Goal: Information Seeking & Learning: Check status

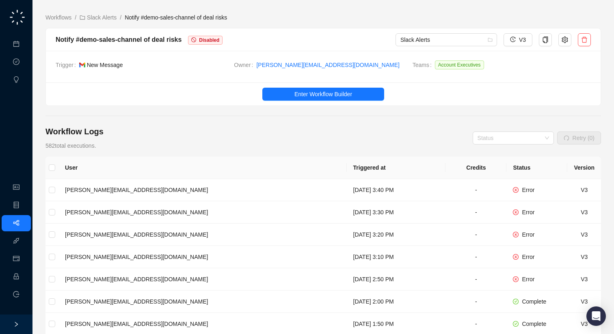
click at [262, 131] on div "Workflow Logs 582 total executions. Status Retry (0)" at bounding box center [322, 138] width 555 height 24
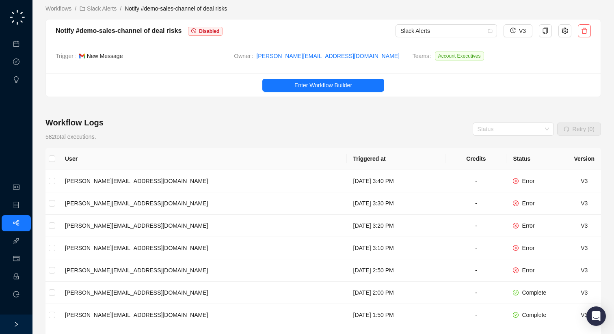
scroll to position [12, 0]
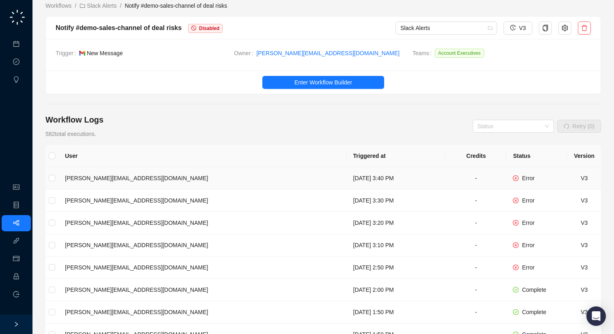
click at [347, 177] on td "[DATE] 3:40 PM" at bounding box center [396, 178] width 99 height 22
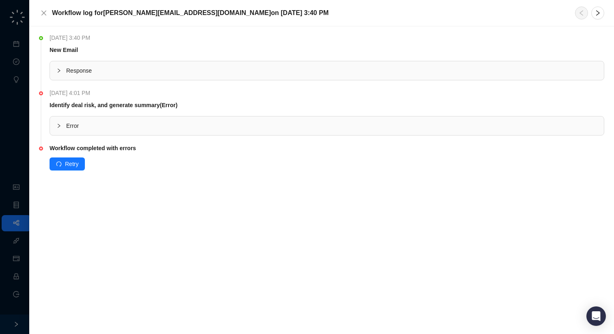
click at [150, 130] on div "Error" at bounding box center [327, 125] width 554 height 19
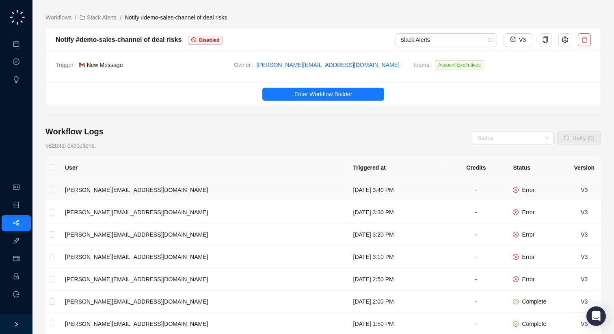
click at [347, 192] on td "[DATE] 3:40 PM" at bounding box center [396, 190] width 99 height 22
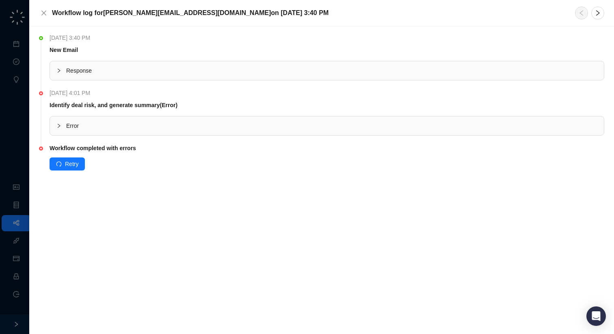
click at [134, 123] on span "Error" at bounding box center [331, 125] width 531 height 9
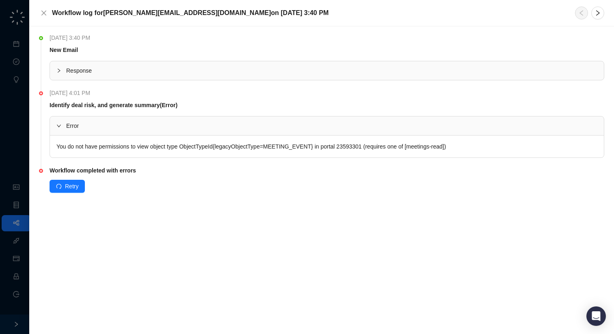
click at [202, 147] on div "You do not have permissions to view object type ObjectTypeId{legacyObjectType=M…" at bounding box center [327, 147] width 554 height 22
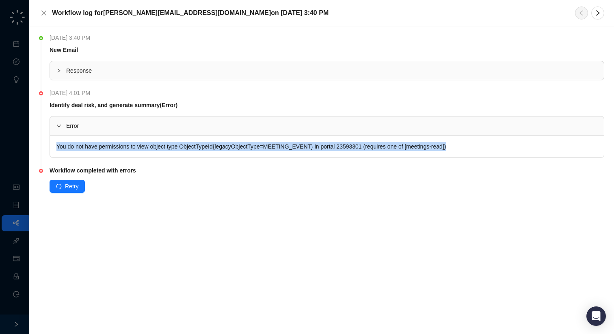
click at [202, 147] on div "You do not have permissions to view object type ObjectTypeId{legacyObjectType=M…" at bounding box center [327, 147] width 554 height 22
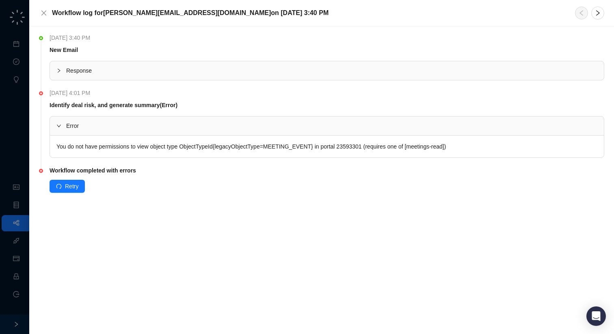
click at [38, 20] on div "Workflow log for [PERSON_NAME][EMAIL_ADDRESS][DOMAIN_NAME] [DATE][DATE] 3:40 PM" at bounding box center [321, 13] width 584 height 26
click at [42, 10] on icon "close" at bounding box center [44, 13] width 6 height 6
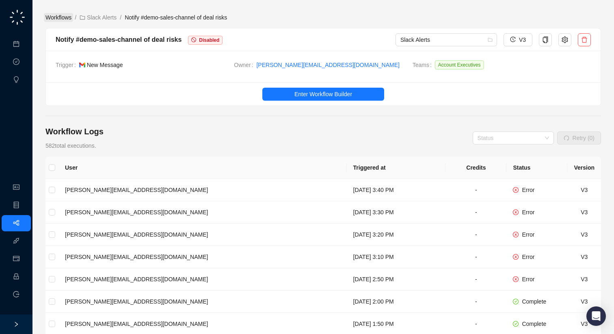
click at [57, 16] on link "Workflows" at bounding box center [58, 17] width 29 height 9
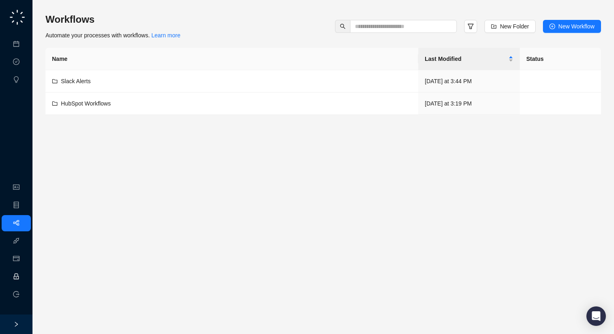
click at [24, 280] on link "Employee" at bounding box center [36, 277] width 25 height 6
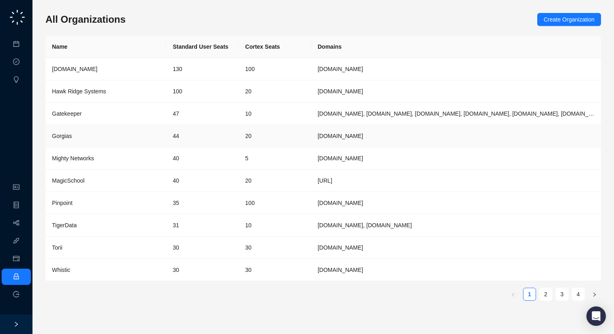
click at [135, 142] on td "Gorgias" at bounding box center [105, 136] width 121 height 22
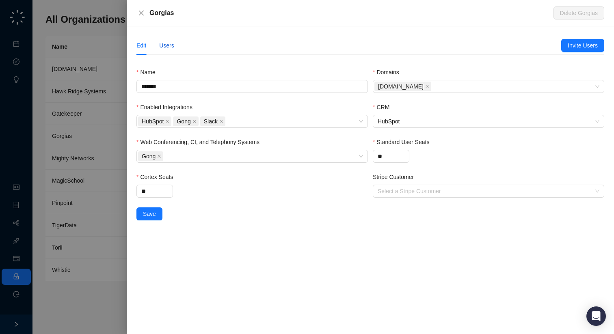
click at [166, 50] on div "Users" at bounding box center [166, 45] width 15 height 9
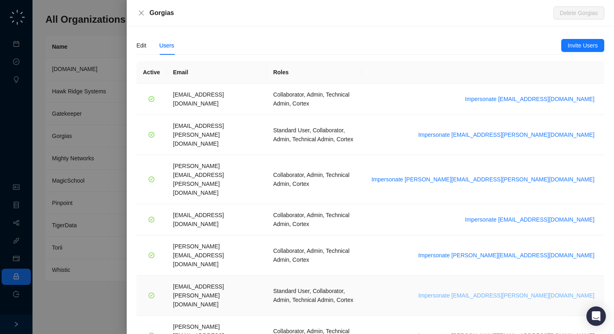
click at [533, 291] on span "Impersonate [EMAIL_ADDRESS][PERSON_NAME][DOMAIN_NAME]" at bounding box center [506, 295] width 176 height 9
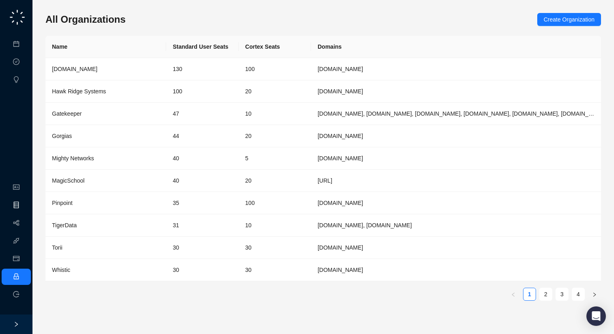
click at [24, 206] on link "Object Manager" at bounding box center [44, 205] width 41 height 6
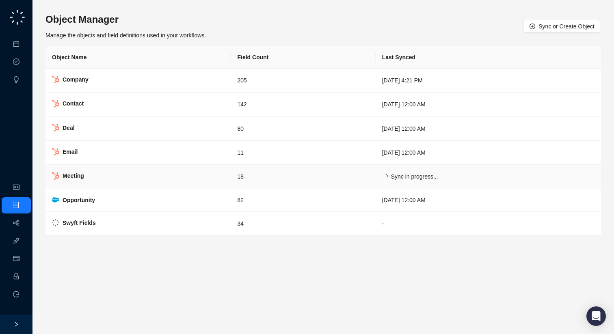
click at [83, 176] on strong "Meeting" at bounding box center [73, 175] width 22 height 6
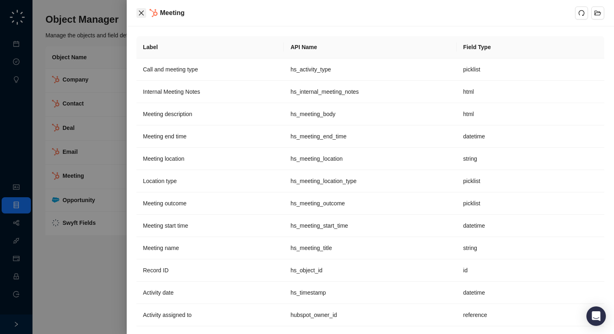
click at [139, 10] on icon "close" at bounding box center [141, 13] width 6 height 6
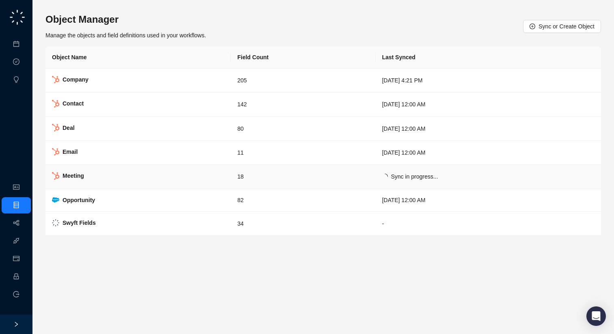
click at [135, 173] on td "Meeting" at bounding box center [137, 177] width 185 height 24
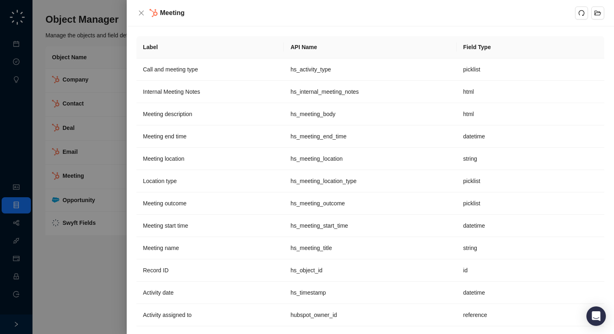
click at [25, 181] on div at bounding box center [307, 167] width 614 height 334
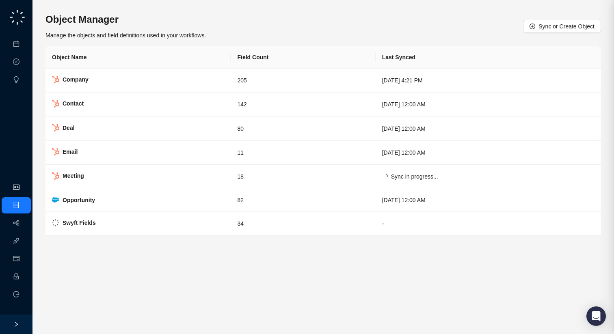
click at [24, 189] on link "Organization" at bounding box center [40, 187] width 32 height 6
